Goal: Navigation & Orientation: Find specific page/section

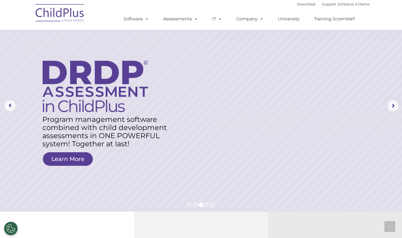
scroll to position [323, 0]
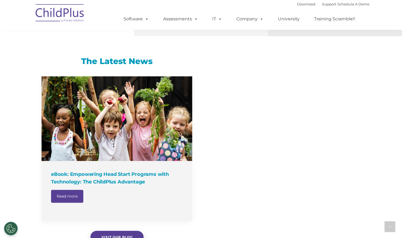
select select "MEDIUM"
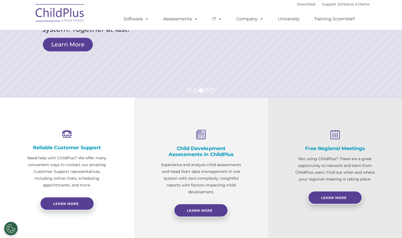
scroll to position [0, 0]
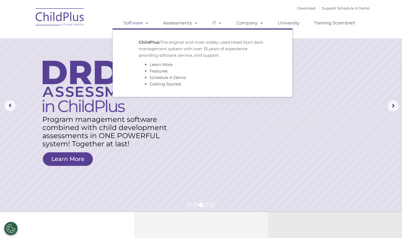
click at [142, 21] on link "Software" at bounding box center [136, 23] width 36 height 11
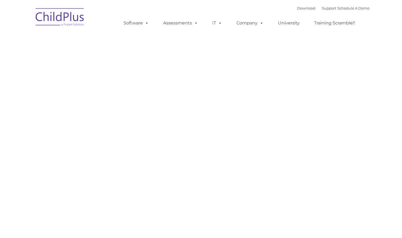
type input ""
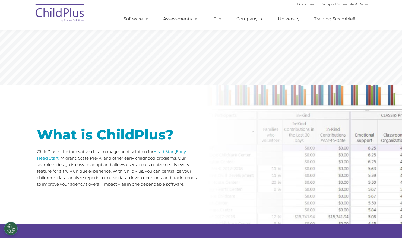
scroll to position [169, 0]
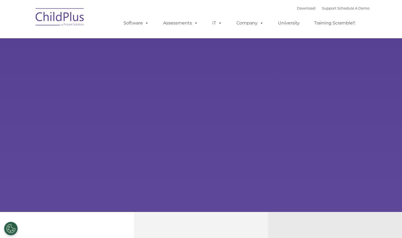
type input ""
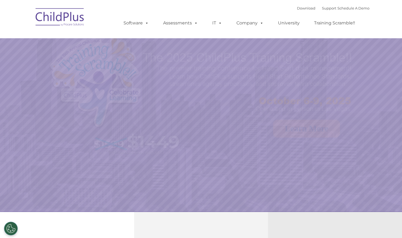
select select "MEDIUM"
